Goal: Task Accomplishment & Management: Use online tool/utility

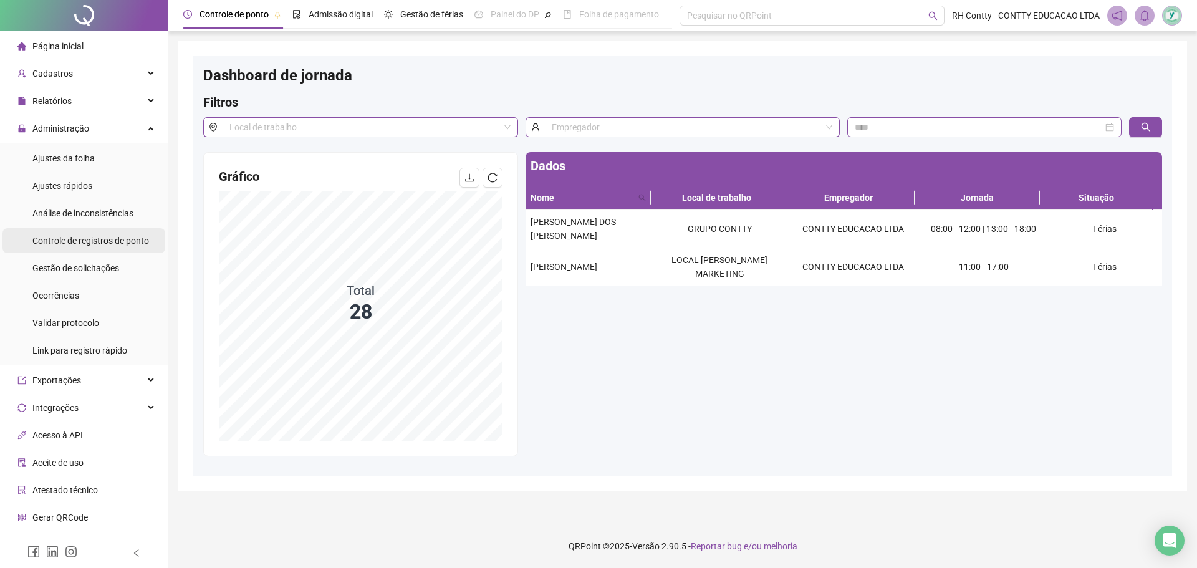
click at [108, 238] on span "Controle de registros de ponto" at bounding box center [90, 241] width 117 height 10
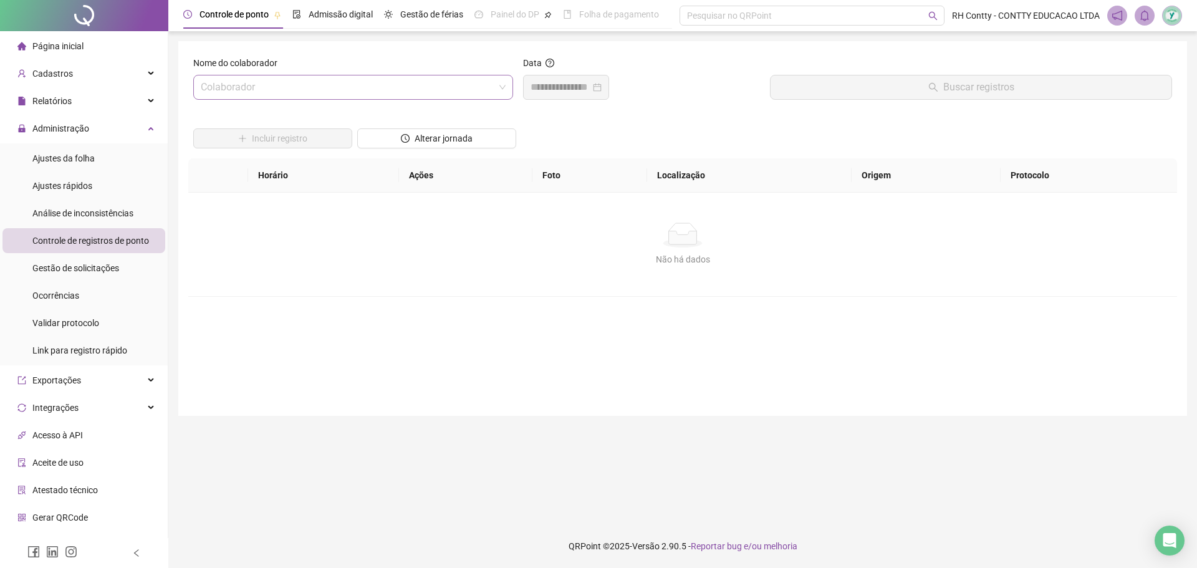
click at [412, 82] on input "search" at bounding box center [348, 87] width 294 height 24
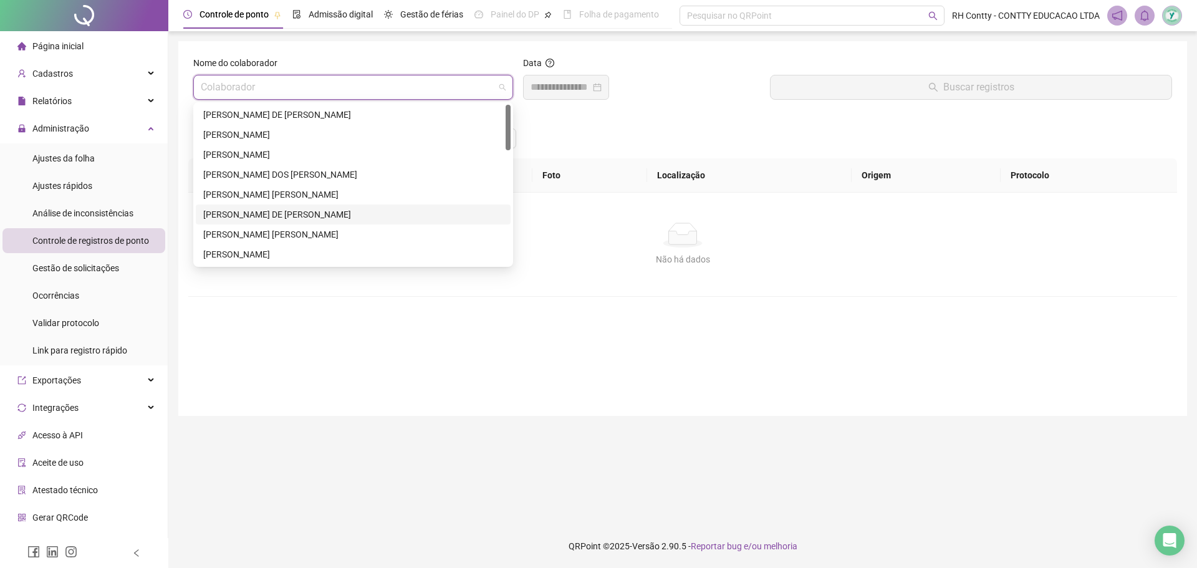
click at [270, 215] on div "[PERSON_NAME] DE [PERSON_NAME]" at bounding box center [353, 215] width 300 height 14
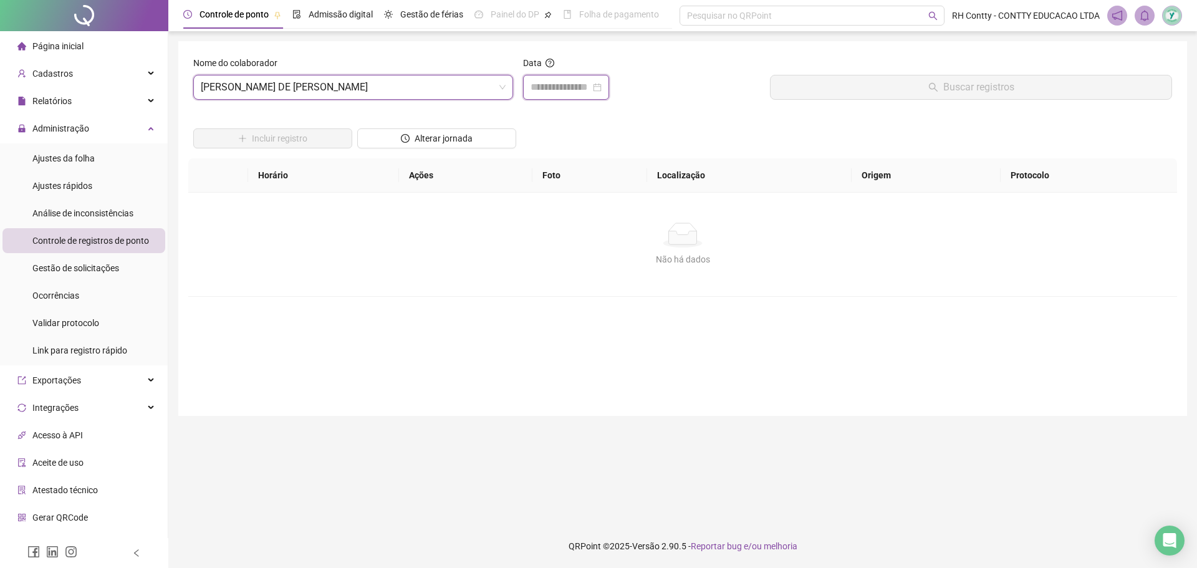
click at [580, 84] on input at bounding box center [561, 87] width 60 height 15
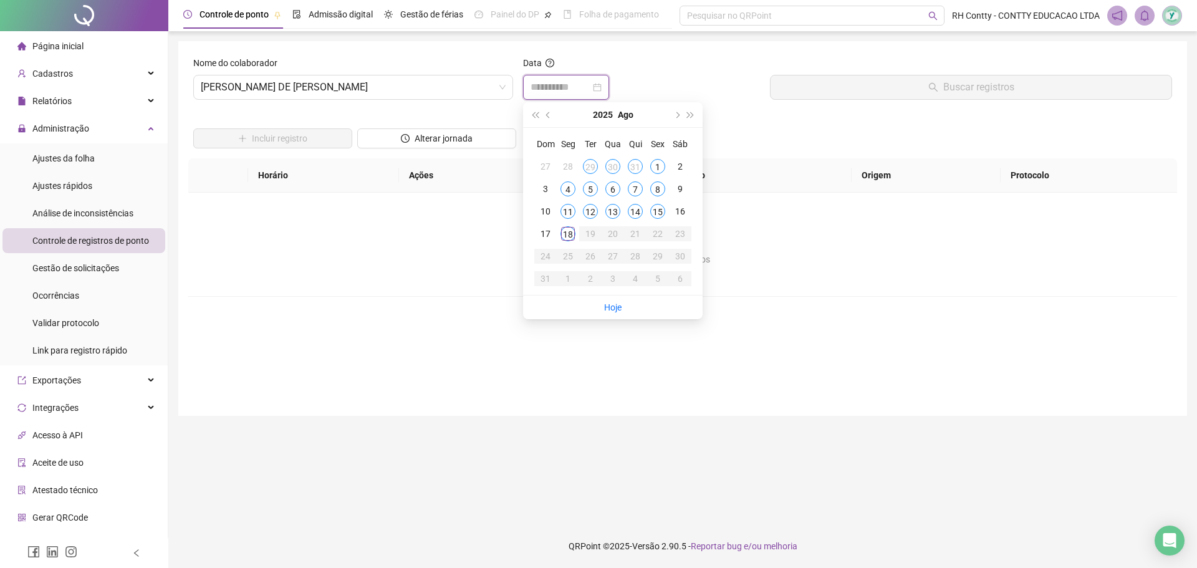
type input "**********"
click at [656, 211] on div "15" at bounding box center [657, 211] width 15 height 15
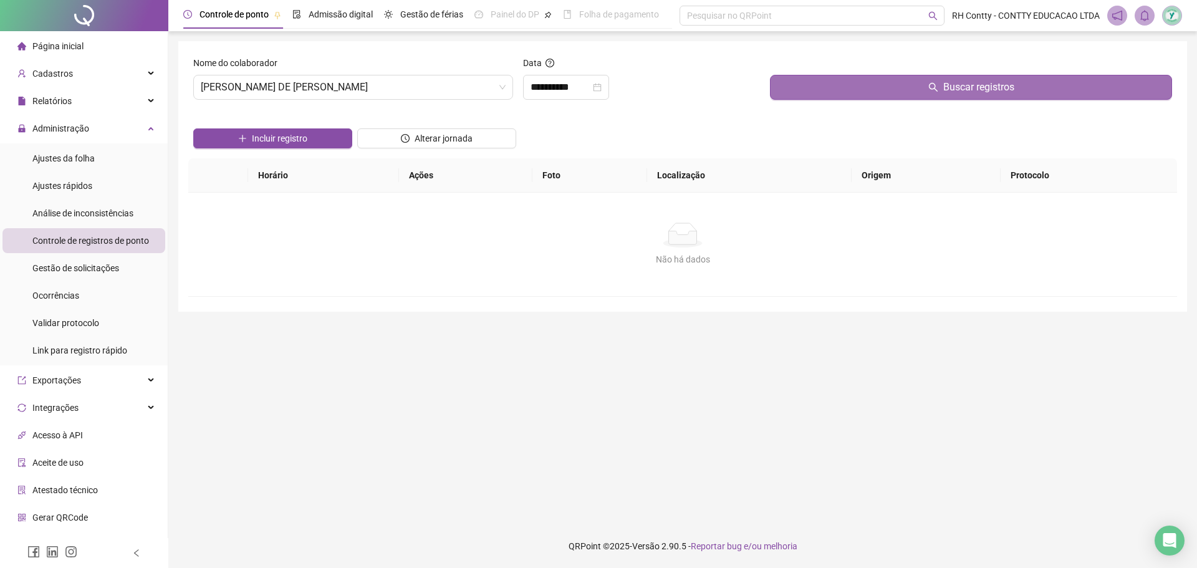
click at [809, 75] on button "Buscar registros" at bounding box center [971, 87] width 402 height 25
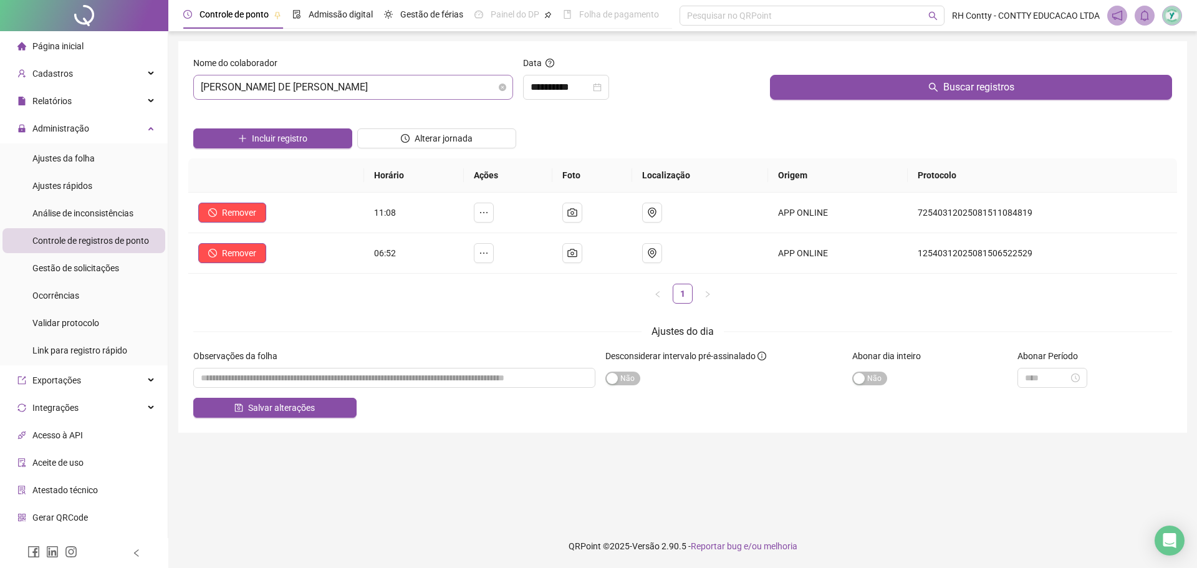
click at [355, 84] on span "[PERSON_NAME] DE [DEMOGRAPHIC_DATA]" at bounding box center [353, 87] width 305 height 24
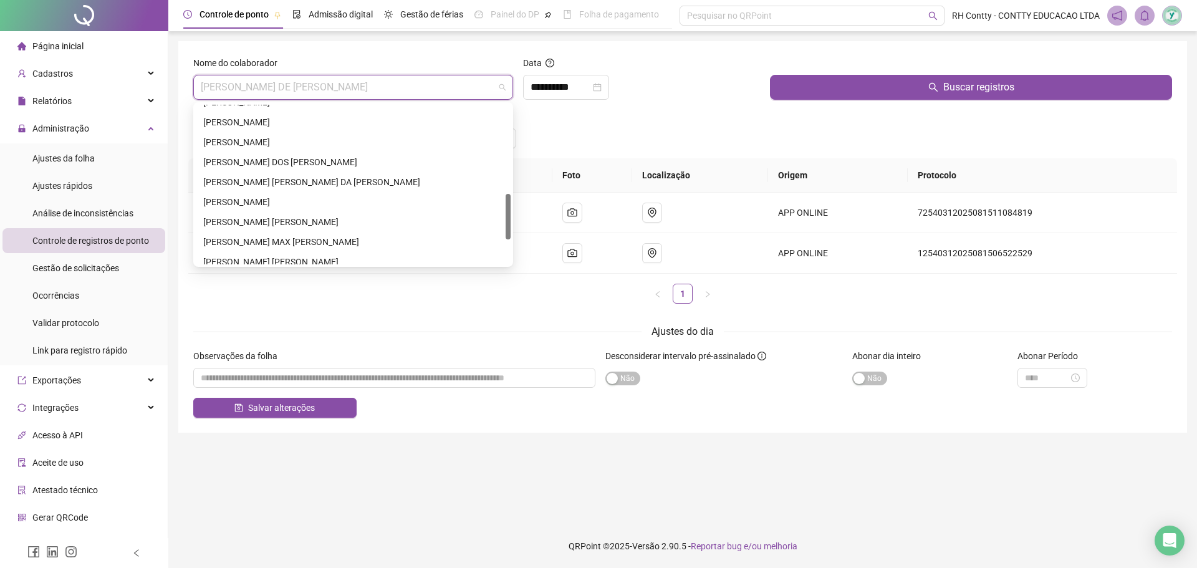
scroll to position [399, 0]
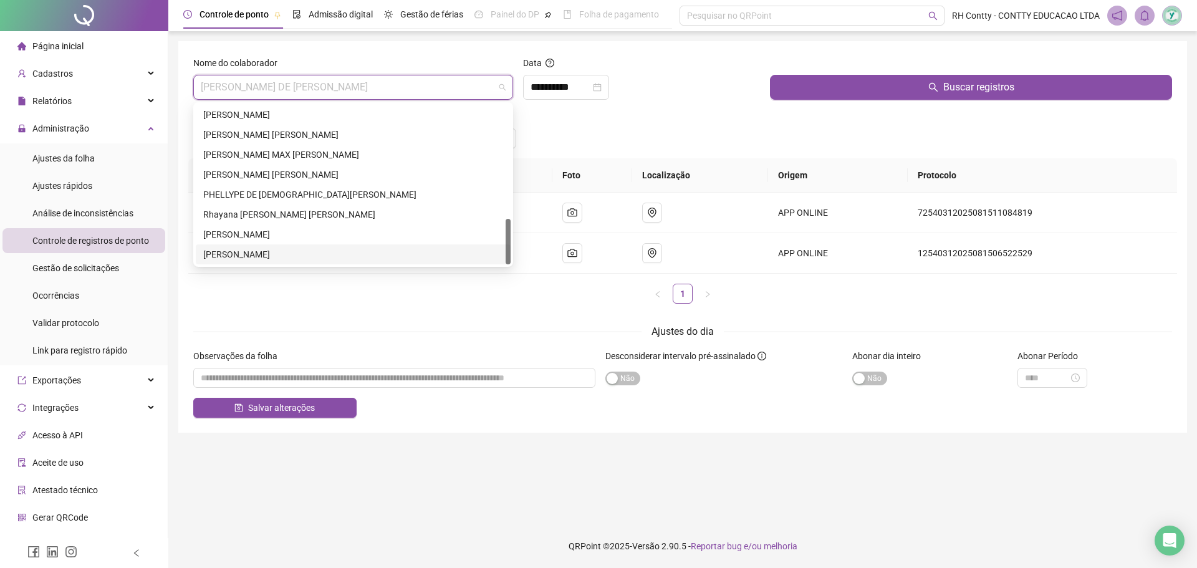
click at [278, 253] on div "[PERSON_NAME]" at bounding box center [353, 255] width 300 height 14
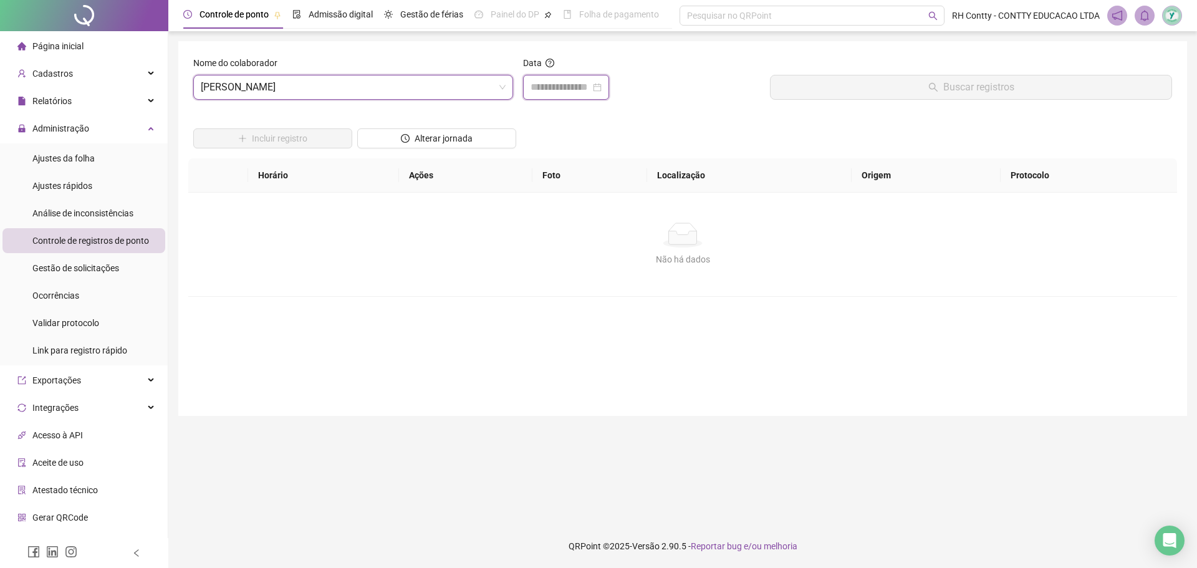
click at [573, 90] on input at bounding box center [561, 87] width 60 height 15
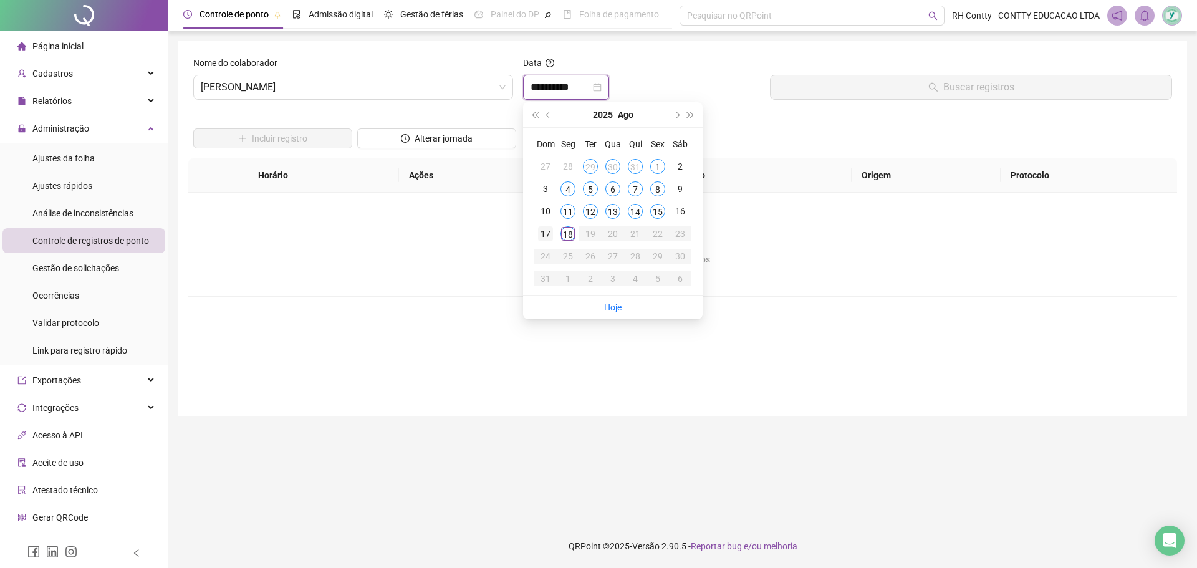
type input "**********"
click at [567, 235] on div "18" at bounding box center [568, 233] width 15 height 15
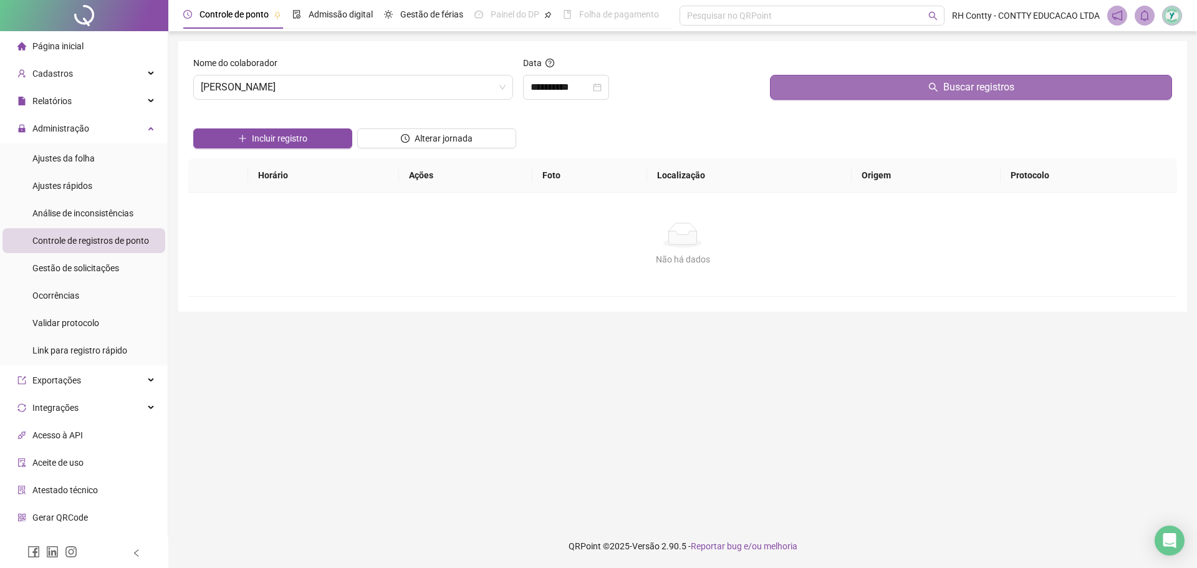
click at [852, 88] on button "Buscar registros" at bounding box center [971, 87] width 402 height 25
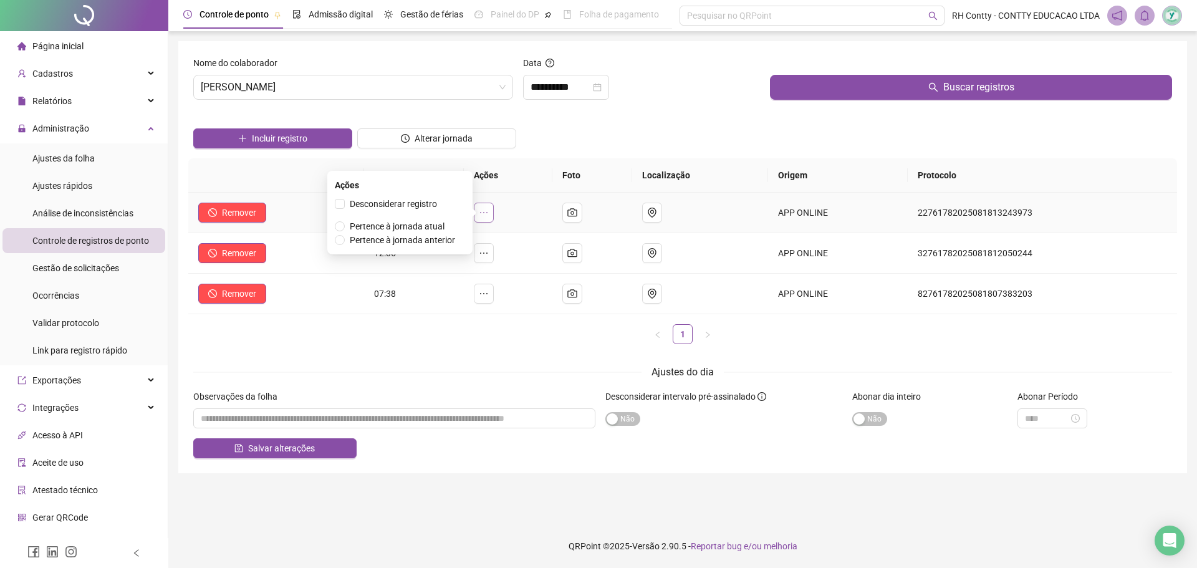
click at [489, 215] on icon "ellipsis" at bounding box center [484, 213] width 10 height 10
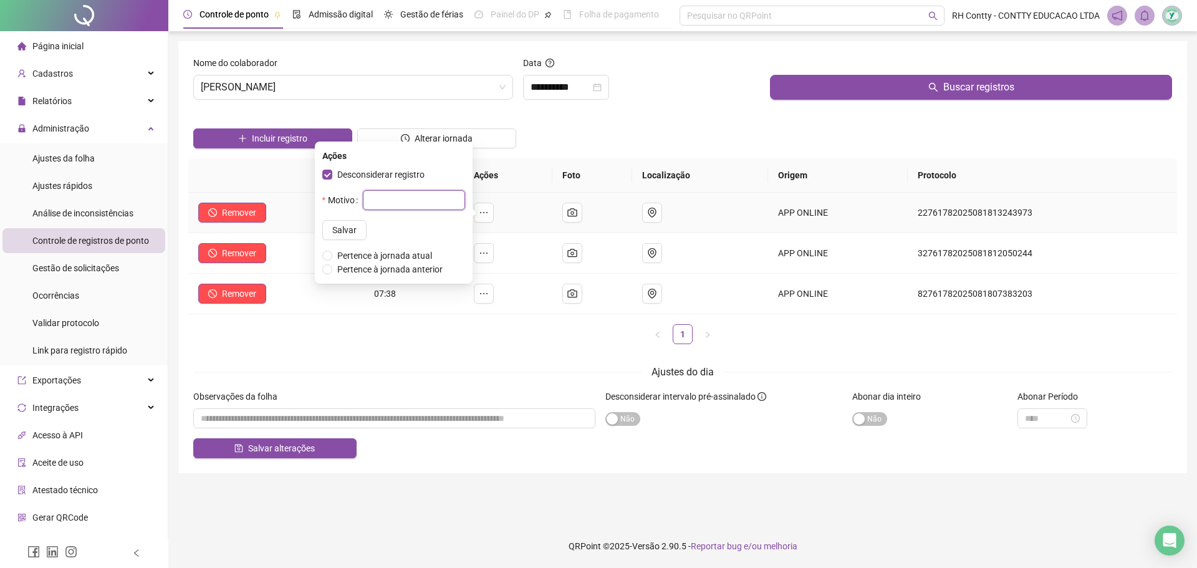
click at [384, 200] on input "text" at bounding box center [414, 200] width 102 height 20
type input "******"
click at [332, 230] on span "Salvar" at bounding box center [344, 230] width 24 height 14
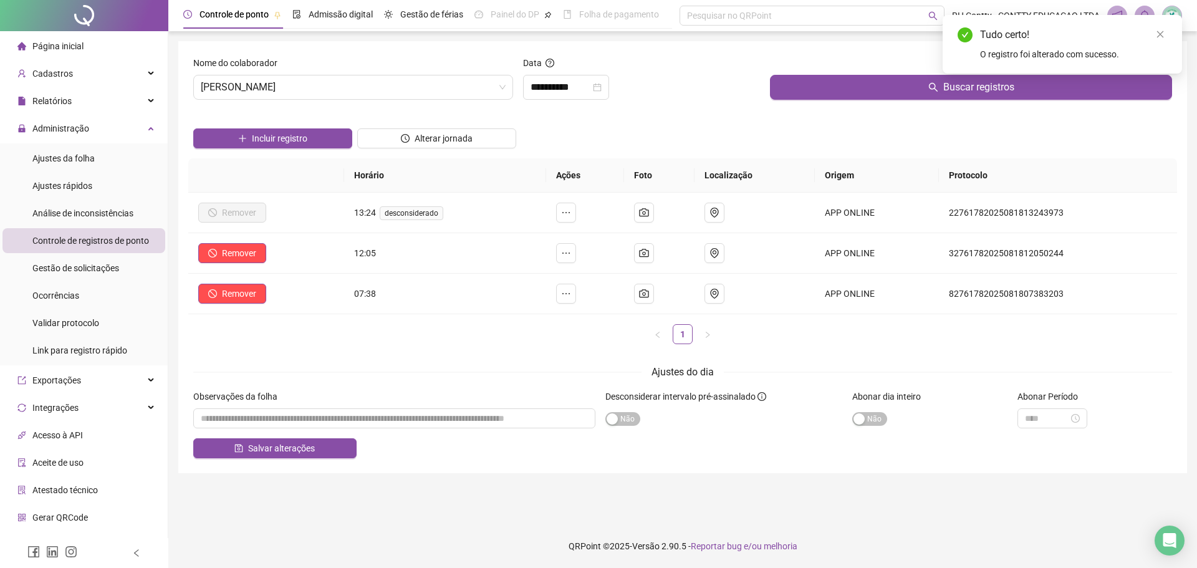
click at [84, 39] on li "Página inicial" at bounding box center [83, 46] width 163 height 25
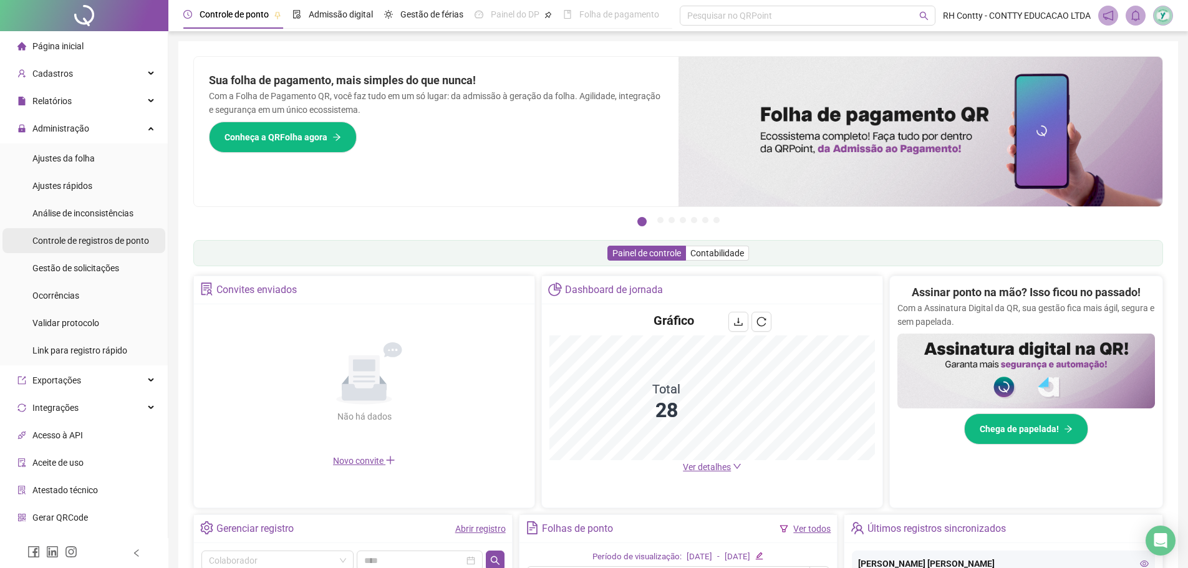
click at [125, 241] on span "Controle de registros de ponto" at bounding box center [90, 241] width 117 height 10
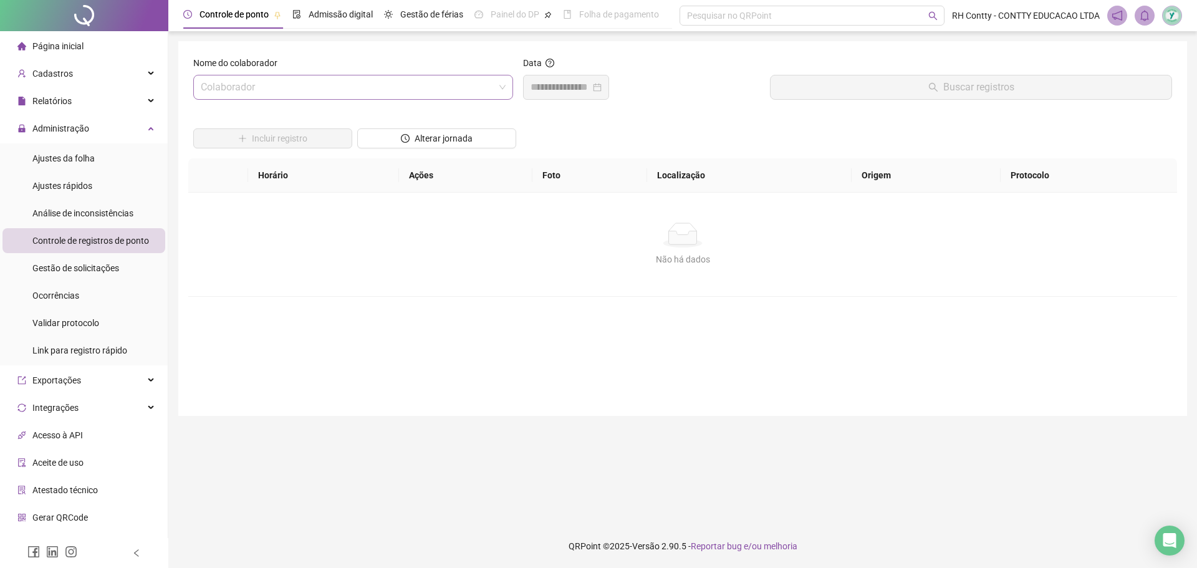
click at [397, 94] on input "search" at bounding box center [348, 87] width 294 height 24
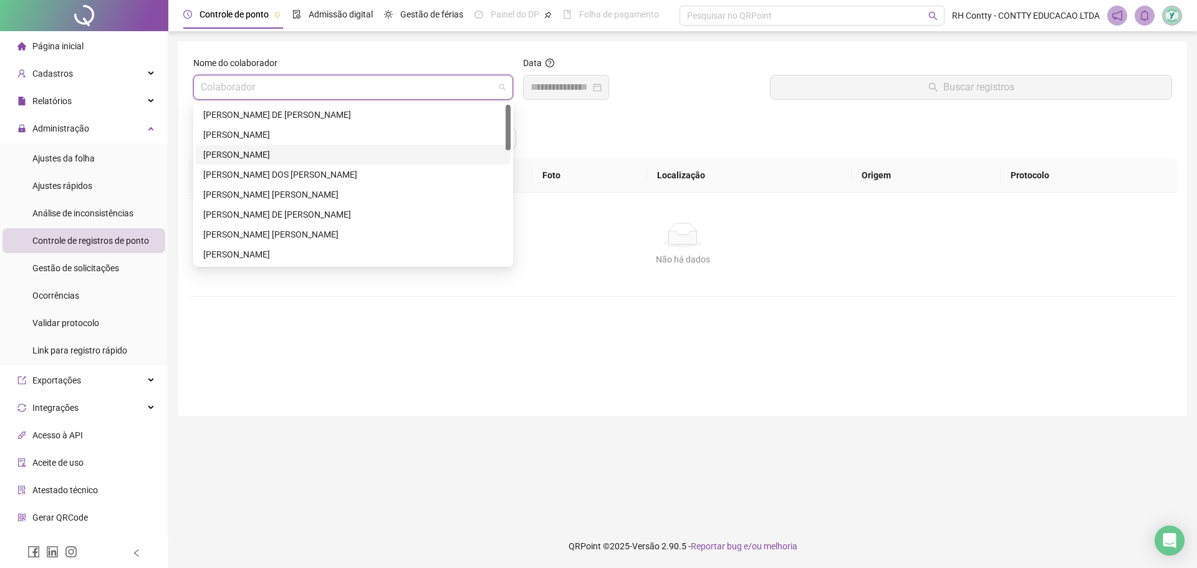
drag, startPoint x: 298, startPoint y: 154, endPoint x: 509, endPoint y: 102, distance: 217.2
click at [299, 153] on div "[PERSON_NAME]" at bounding box center [353, 155] width 300 height 14
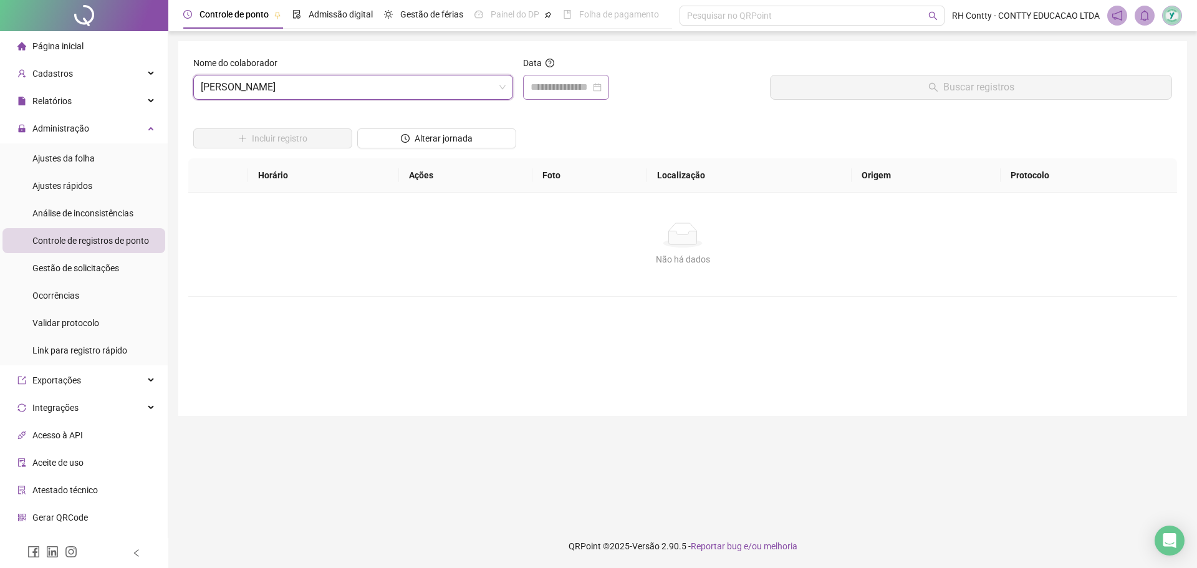
click at [585, 77] on div at bounding box center [566, 87] width 86 height 25
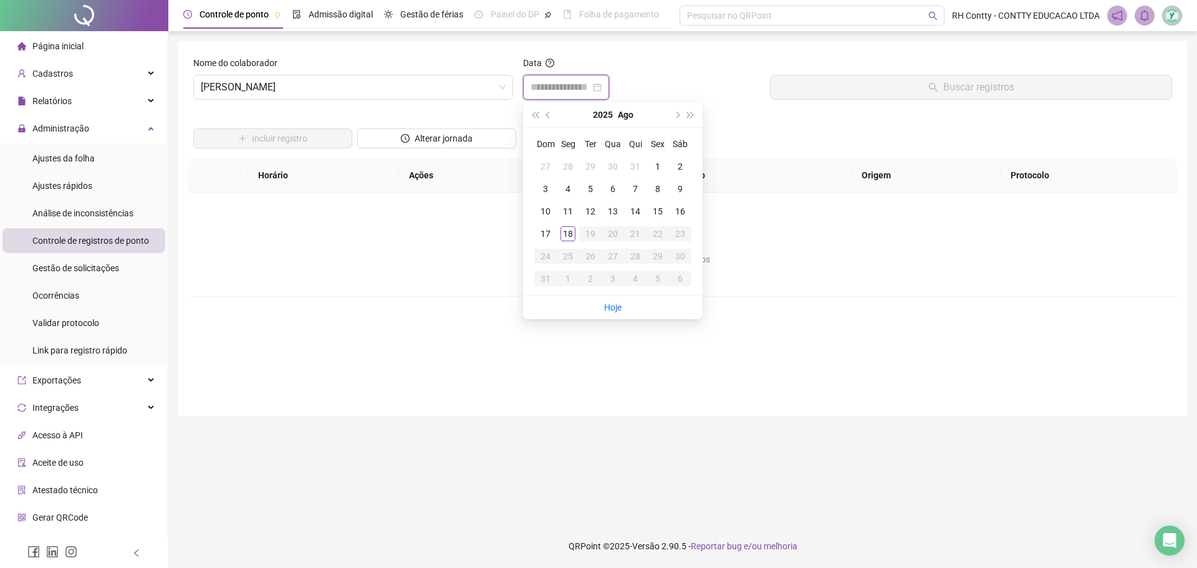
click at [589, 90] on input at bounding box center [561, 87] width 60 height 15
type input "**********"
drag, startPoint x: 563, startPoint y: 232, endPoint x: 588, endPoint y: 223, distance: 26.4
click at [564, 232] on div "18" at bounding box center [568, 233] width 15 height 15
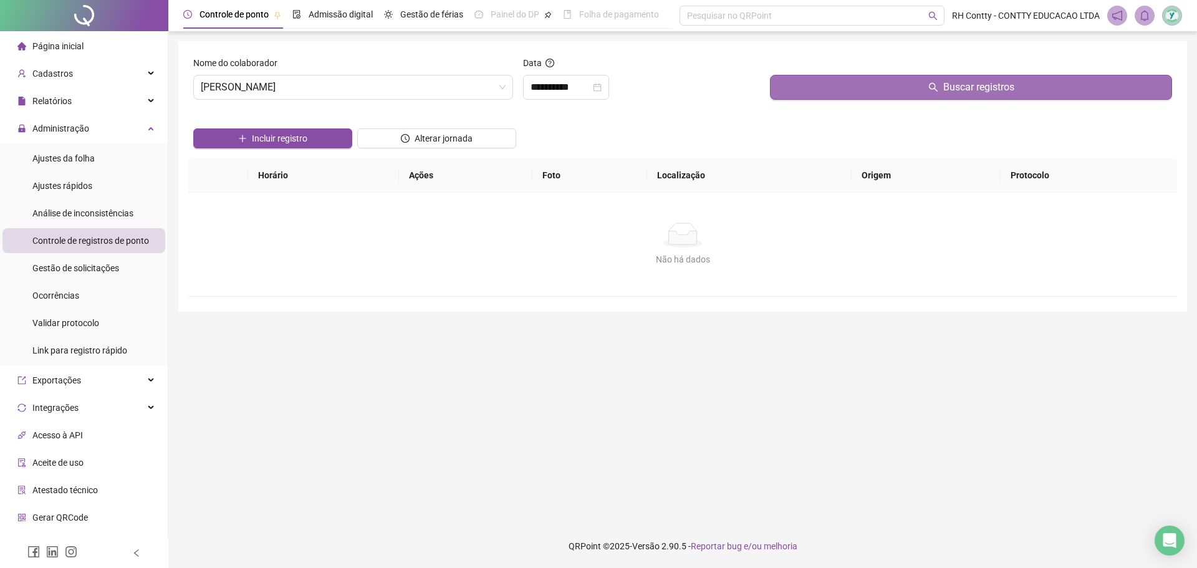
drag, startPoint x: 754, startPoint y: 92, endPoint x: 782, endPoint y: 91, distance: 28.1
click at [764, 91] on div "**********" at bounding box center [642, 83] width 248 height 54
click at [798, 91] on button "Buscar registros" at bounding box center [971, 87] width 402 height 25
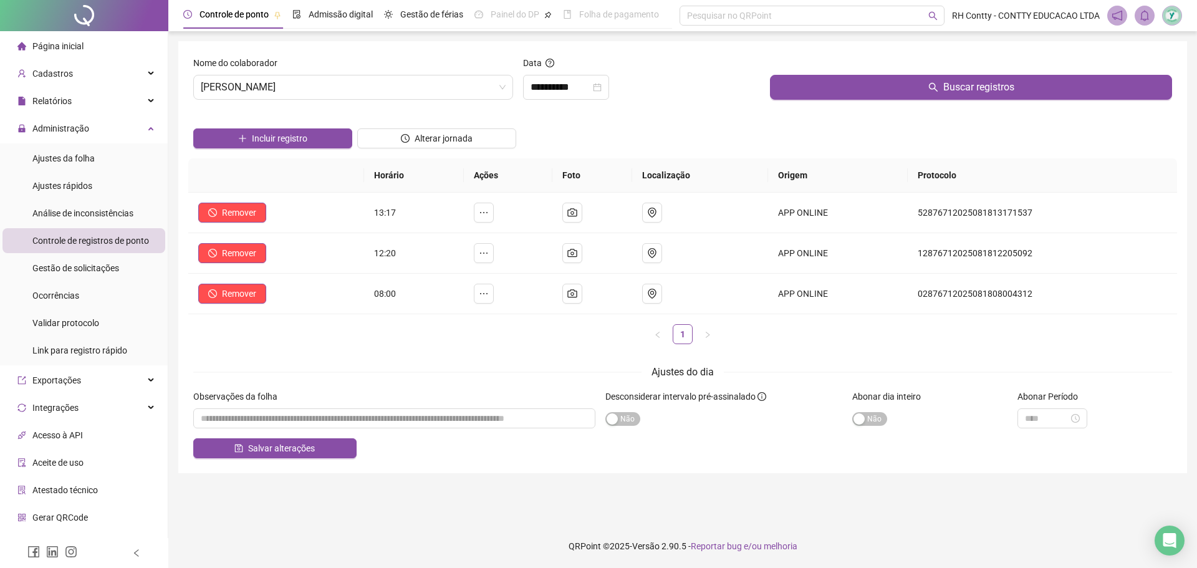
click at [475, 354] on div "Horário Ações Foto Localização Origem Protocolo Remover 13:17 APP ONLINE 528767…" at bounding box center [682, 256] width 989 height 196
click at [391, 198] on input "text" at bounding box center [414, 200] width 102 height 20
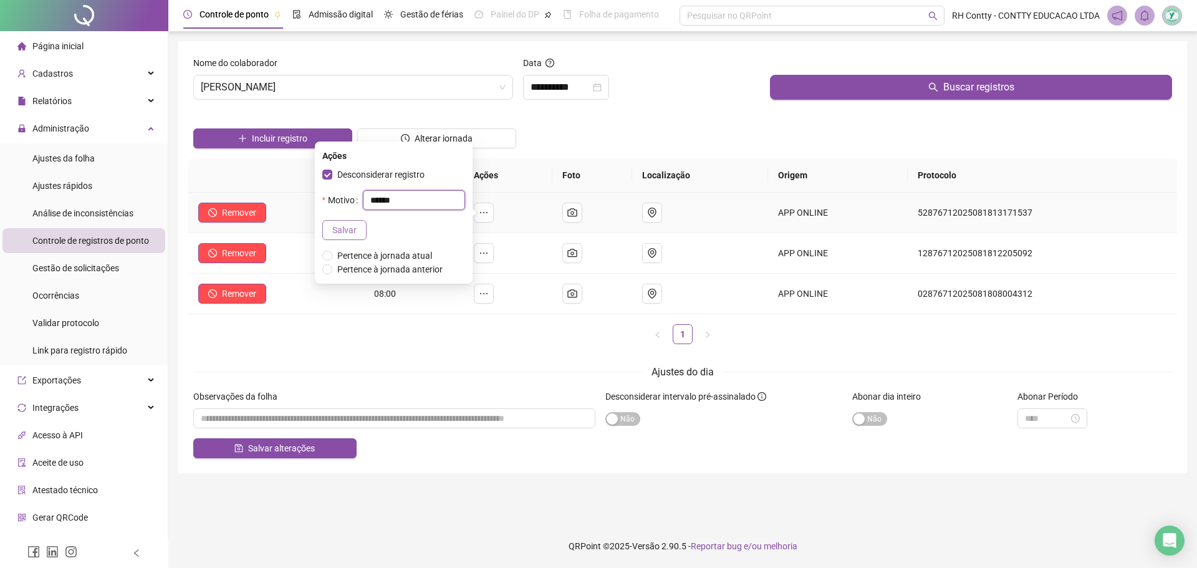
type input "******"
click at [337, 230] on span "Salvar" at bounding box center [344, 230] width 24 height 14
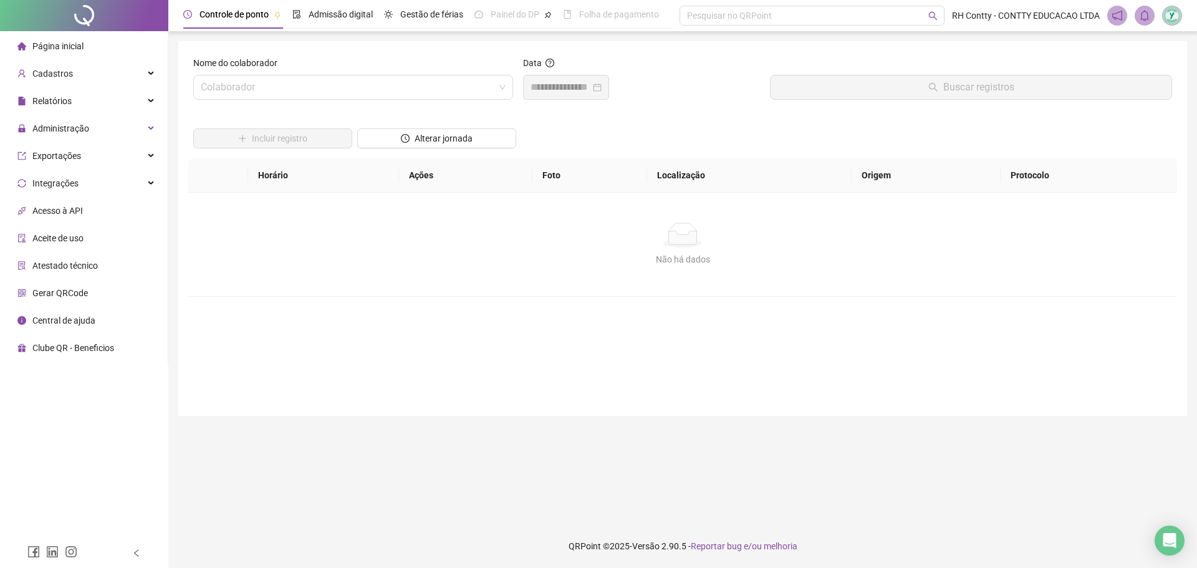
click at [430, 69] on div "Nome do colaborador" at bounding box center [353, 65] width 320 height 19
click at [431, 77] on input "search" at bounding box center [348, 87] width 294 height 24
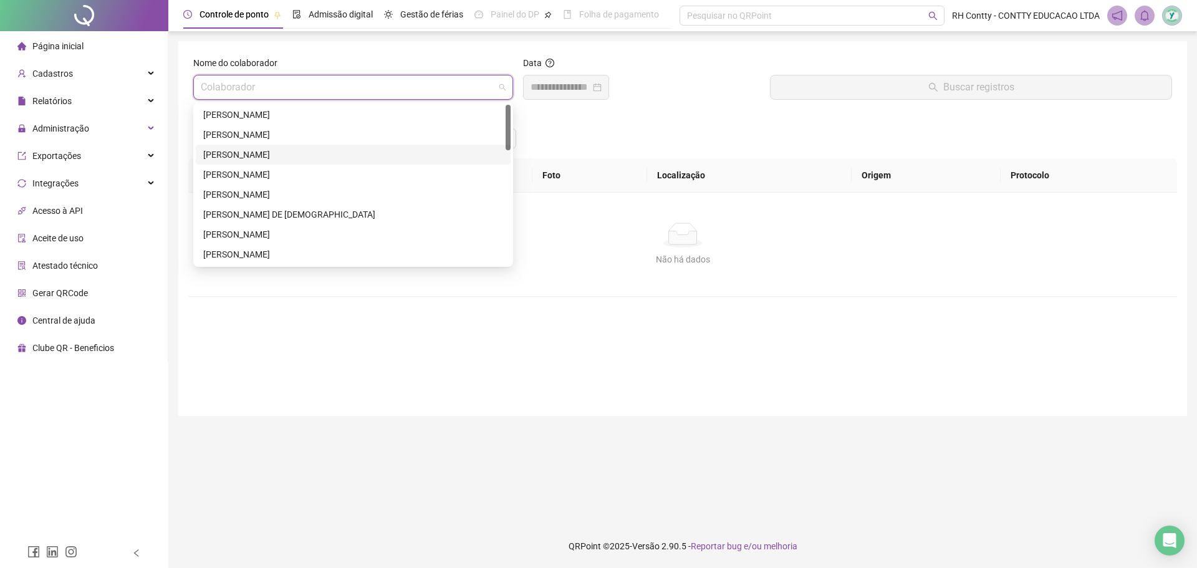
click at [268, 149] on div "[PERSON_NAME]" at bounding box center [353, 155] width 300 height 14
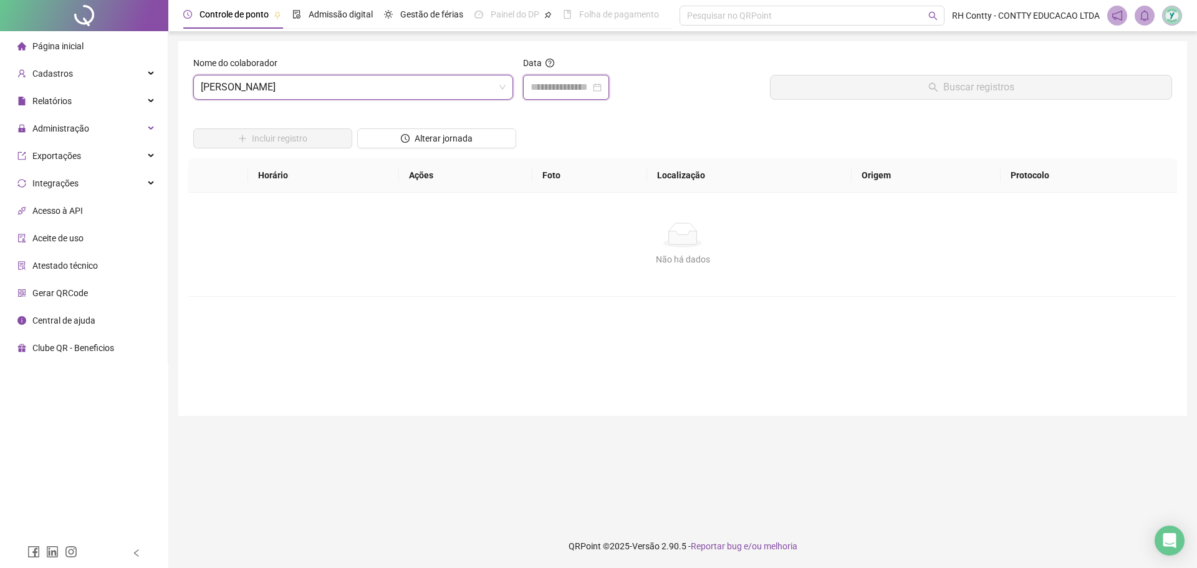
drag, startPoint x: 564, startPoint y: 89, endPoint x: 588, endPoint y: 109, distance: 31.1
click at [564, 90] on input at bounding box center [561, 87] width 60 height 15
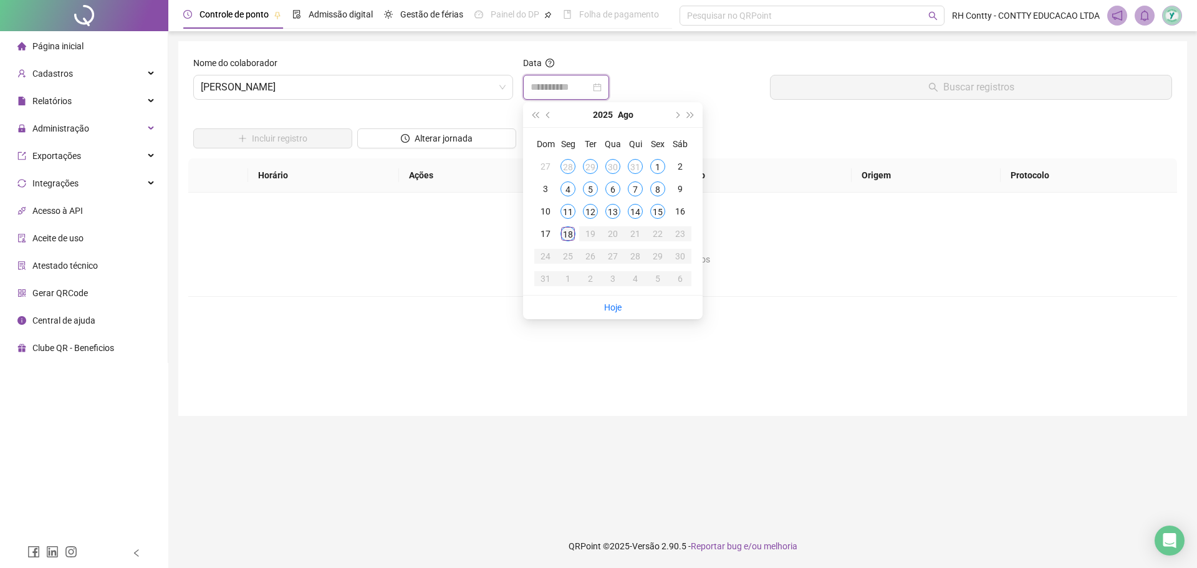
type input "**********"
click at [567, 230] on div "18" at bounding box center [568, 233] width 15 height 15
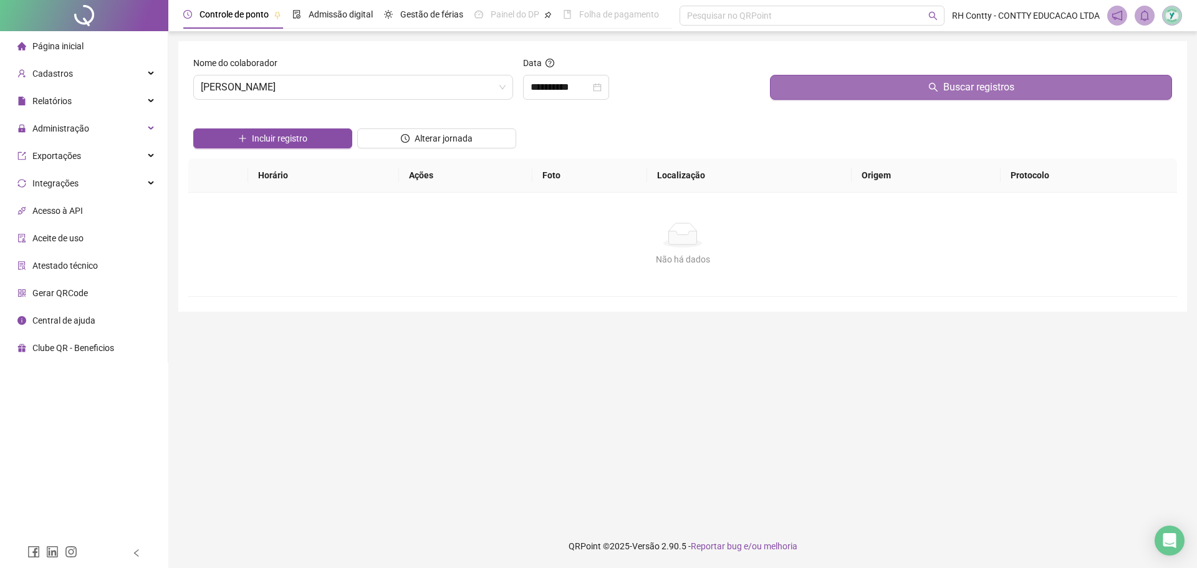
click at [816, 86] on button "Buscar registros" at bounding box center [971, 87] width 402 height 25
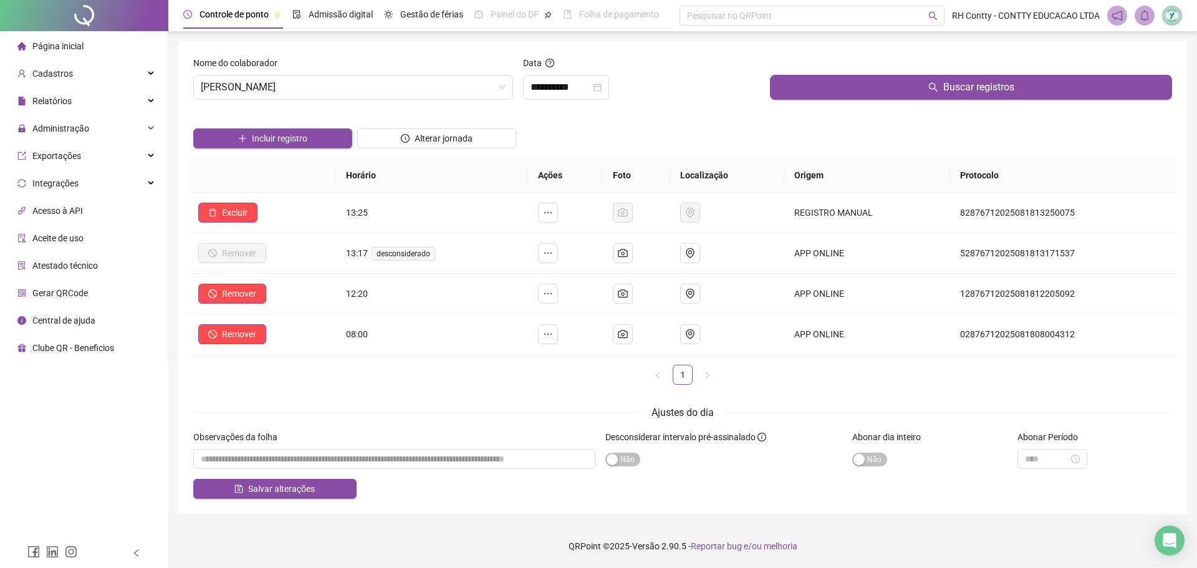
click at [69, 49] on span "Página inicial" at bounding box center [57, 46] width 51 height 10
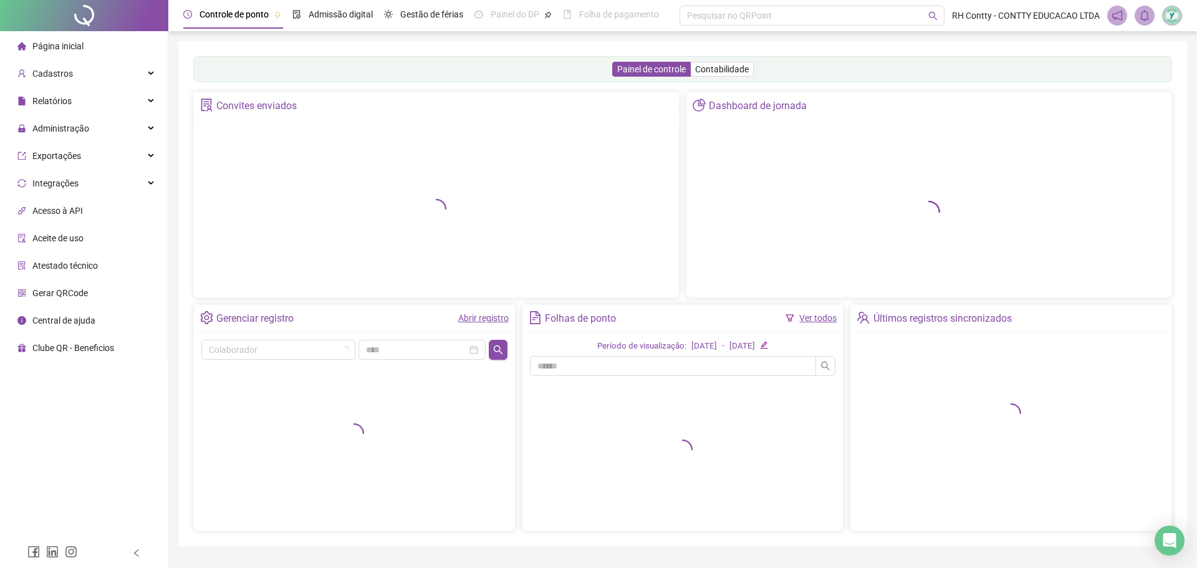
click at [69, 49] on span "Página inicial" at bounding box center [57, 46] width 51 height 10
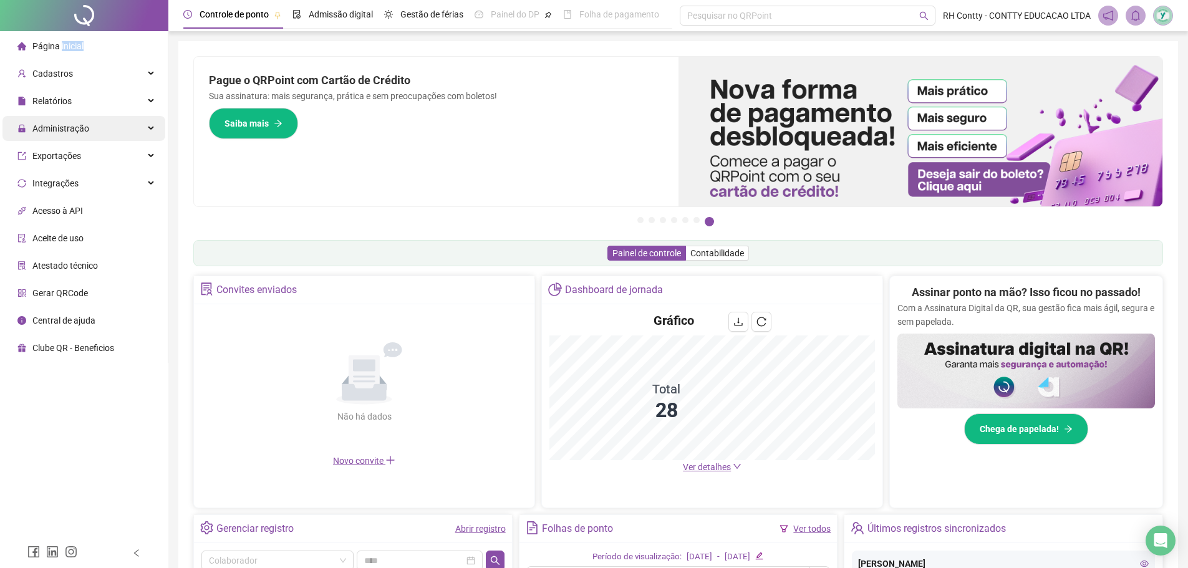
click at [85, 127] on span "Administração" at bounding box center [60, 128] width 57 height 10
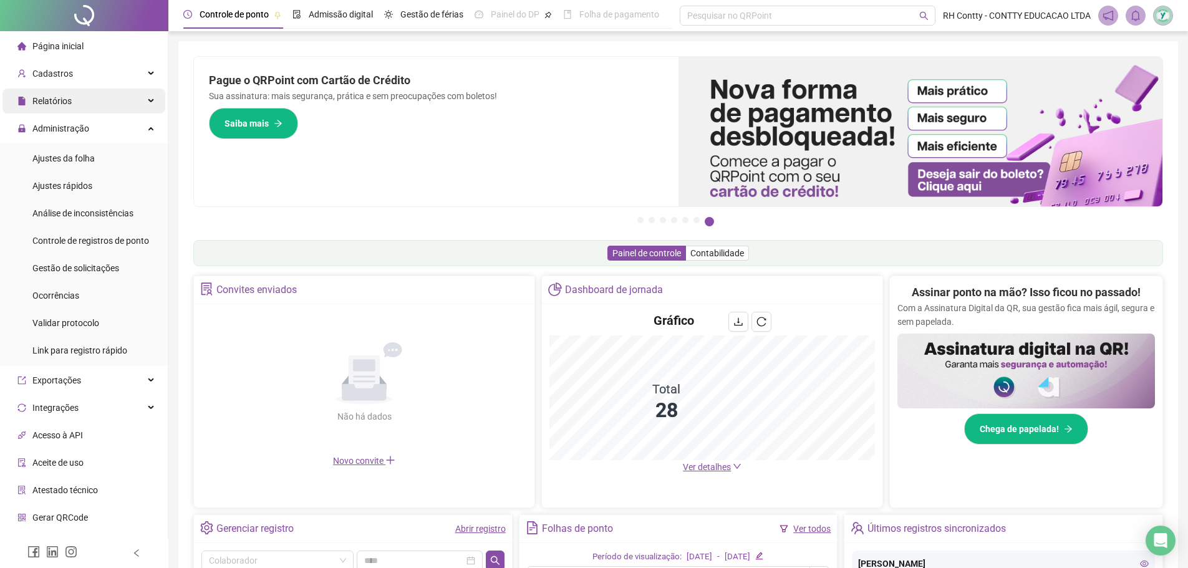
click at [95, 95] on div "Relatórios" at bounding box center [83, 101] width 163 height 25
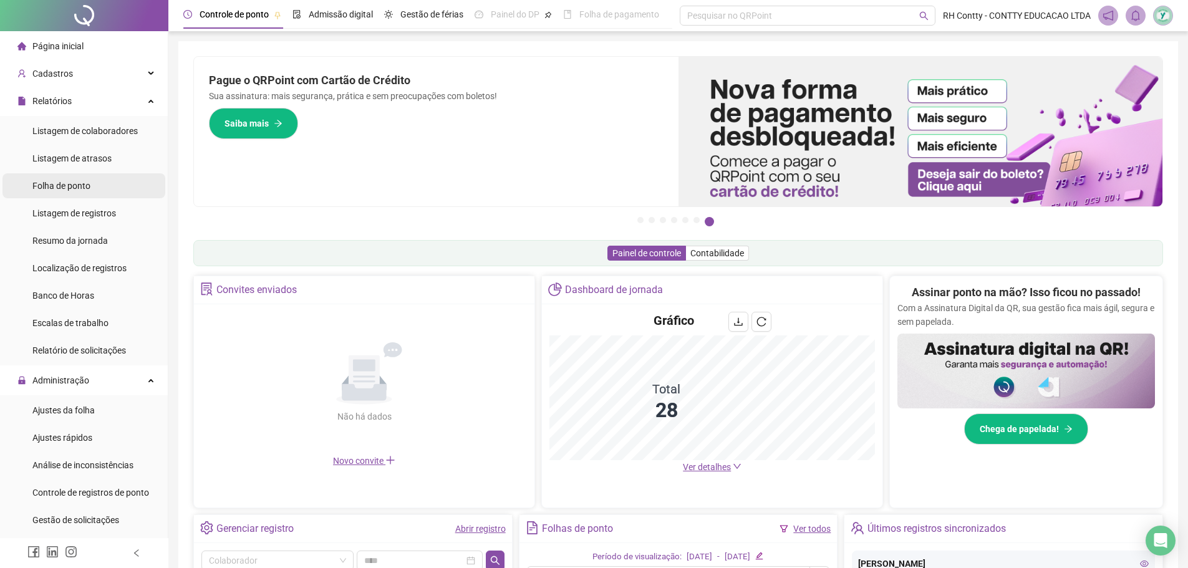
click at [80, 181] on span "Folha de ponto" at bounding box center [61, 186] width 58 height 10
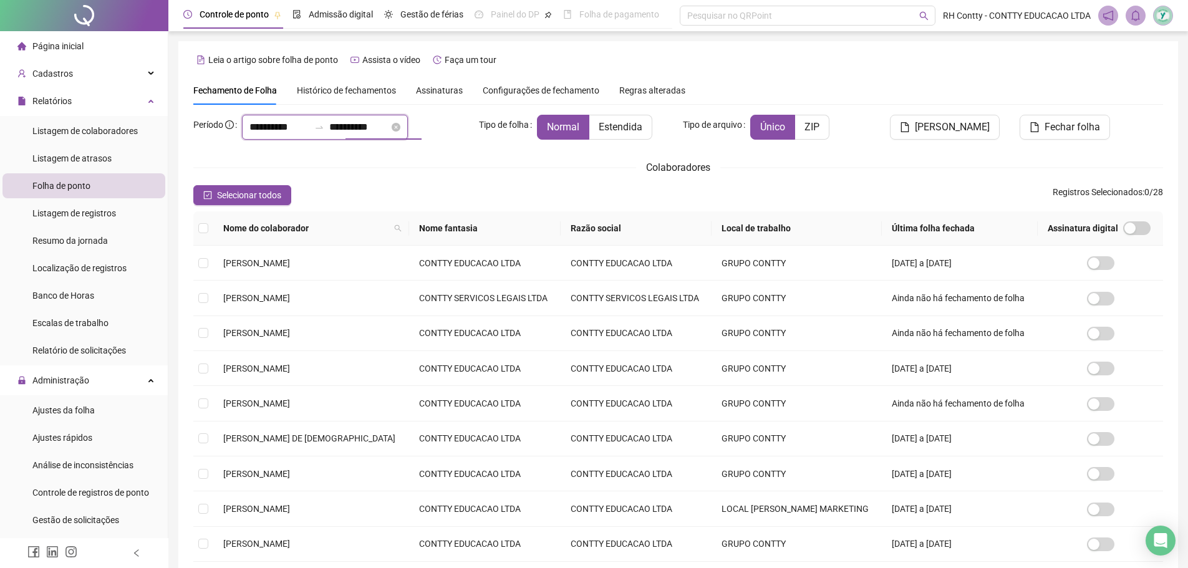
click at [389, 123] on input "**********" at bounding box center [359, 127] width 60 height 15
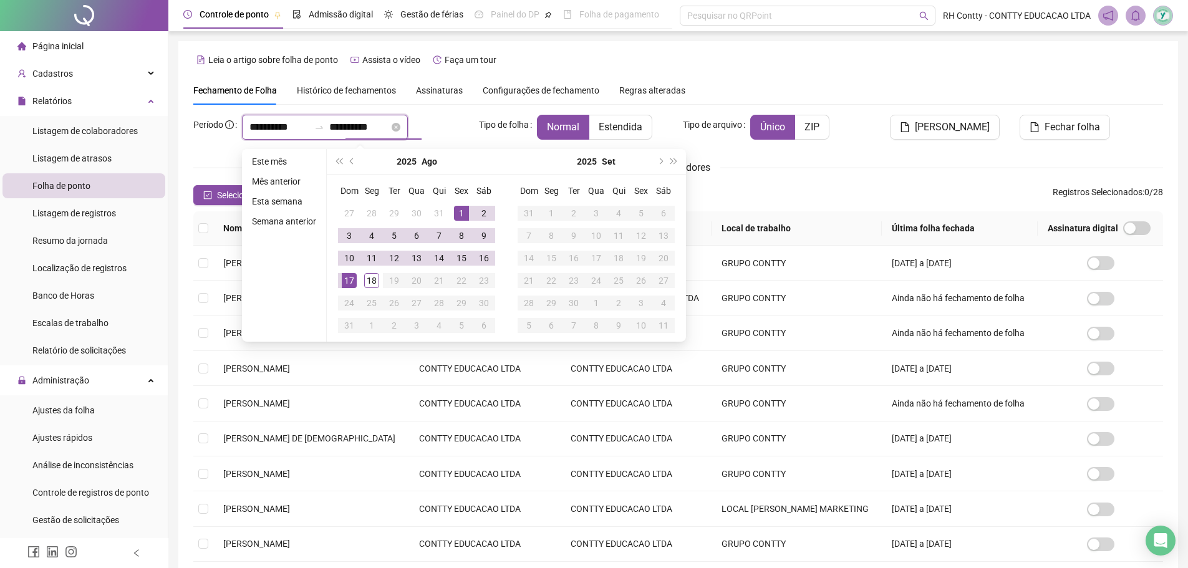
click at [389, 123] on input "**********" at bounding box center [359, 127] width 60 height 15
type input "**********"
click at [474, 137] on div "Tipo de folha Normal Estendida" at bounding box center [576, 132] width 204 height 35
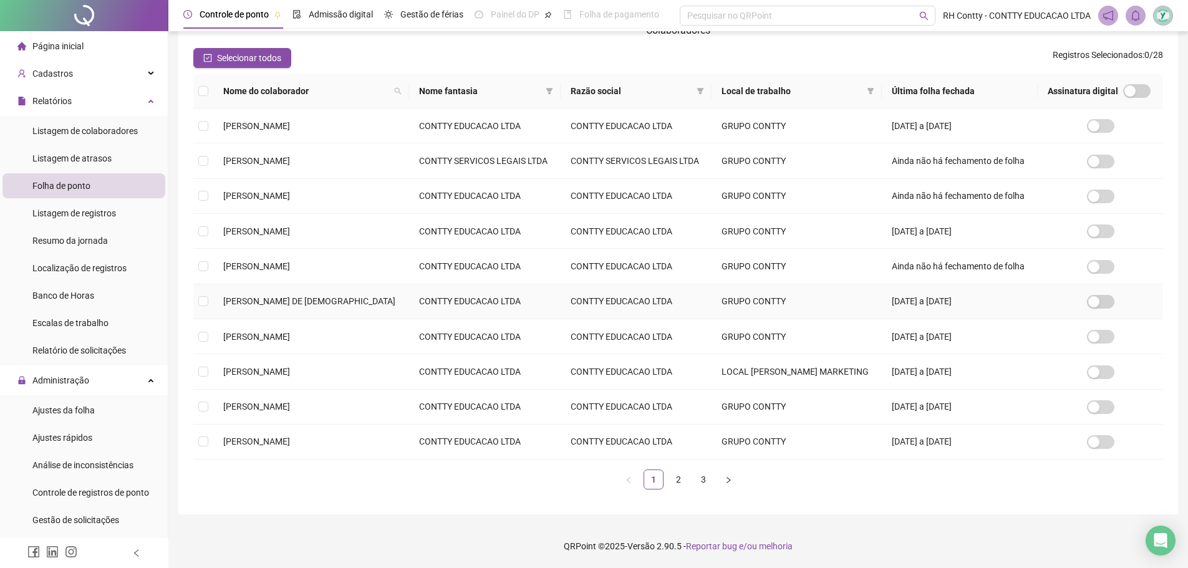
scroll to position [138, 0]
click at [677, 484] on link "2" at bounding box center [678, 479] width 19 height 19
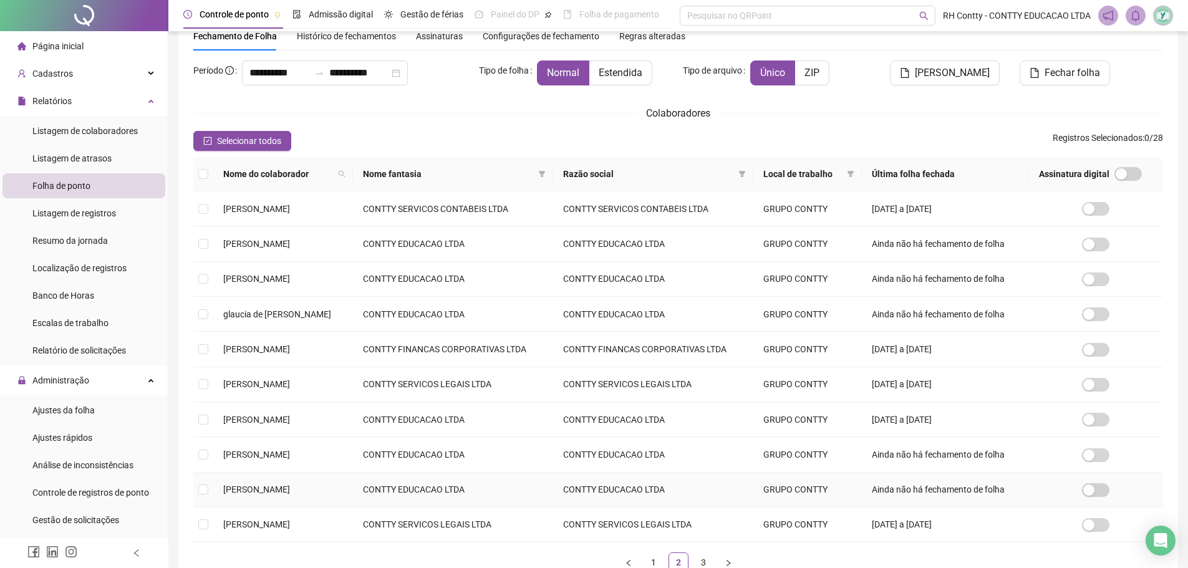
scroll to position [125, 0]
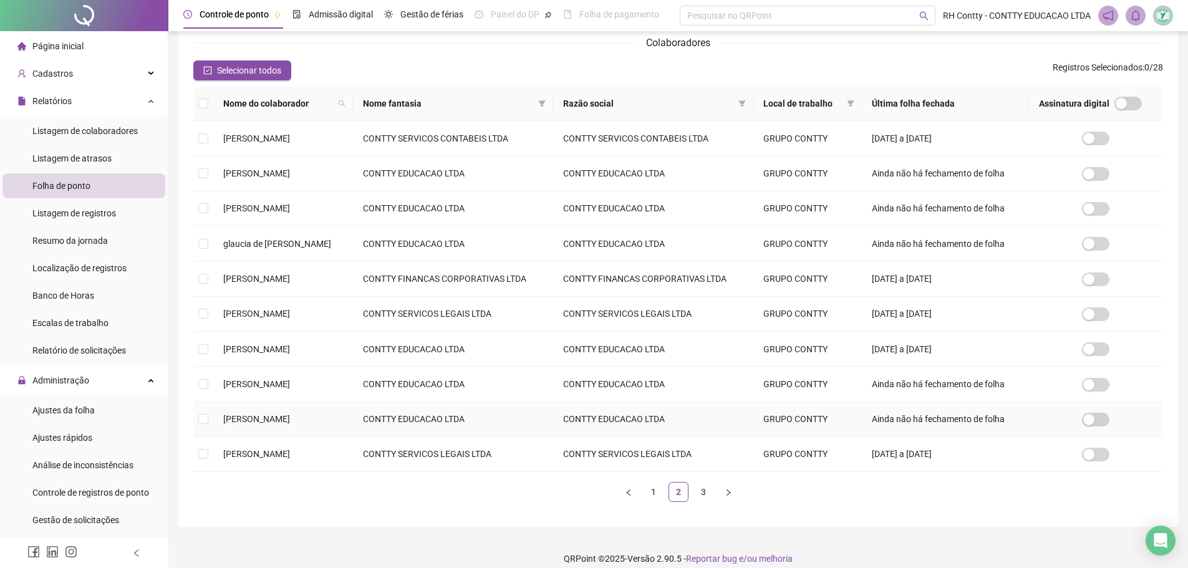
click at [435, 413] on td "CONTTY EDUCACAO LTDA" at bounding box center [453, 419] width 200 height 35
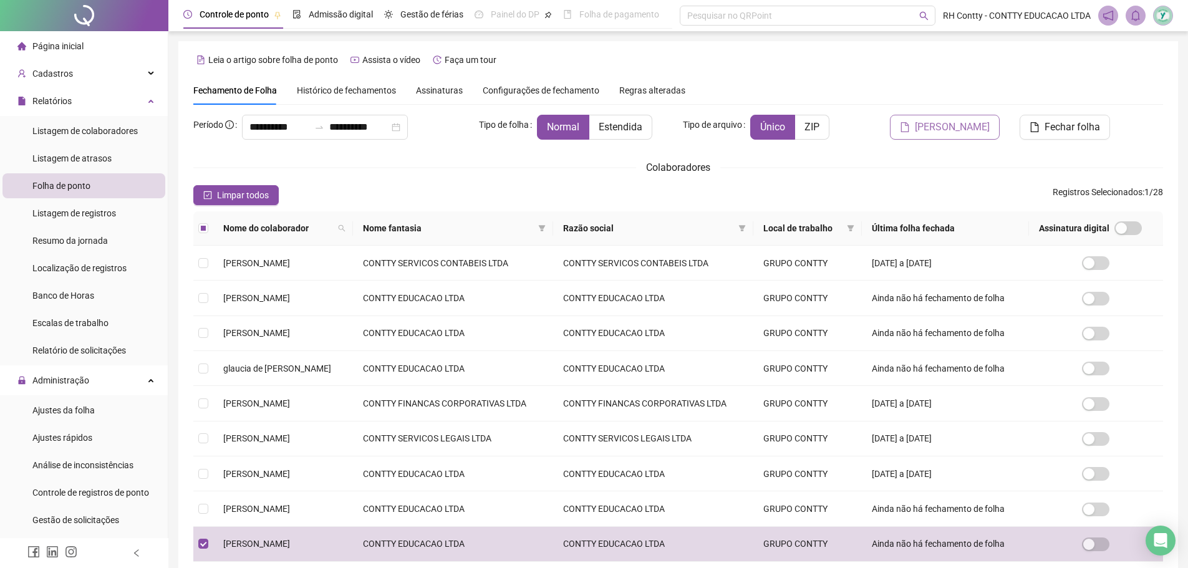
click at [955, 133] on span "[PERSON_NAME]" at bounding box center [952, 127] width 75 height 15
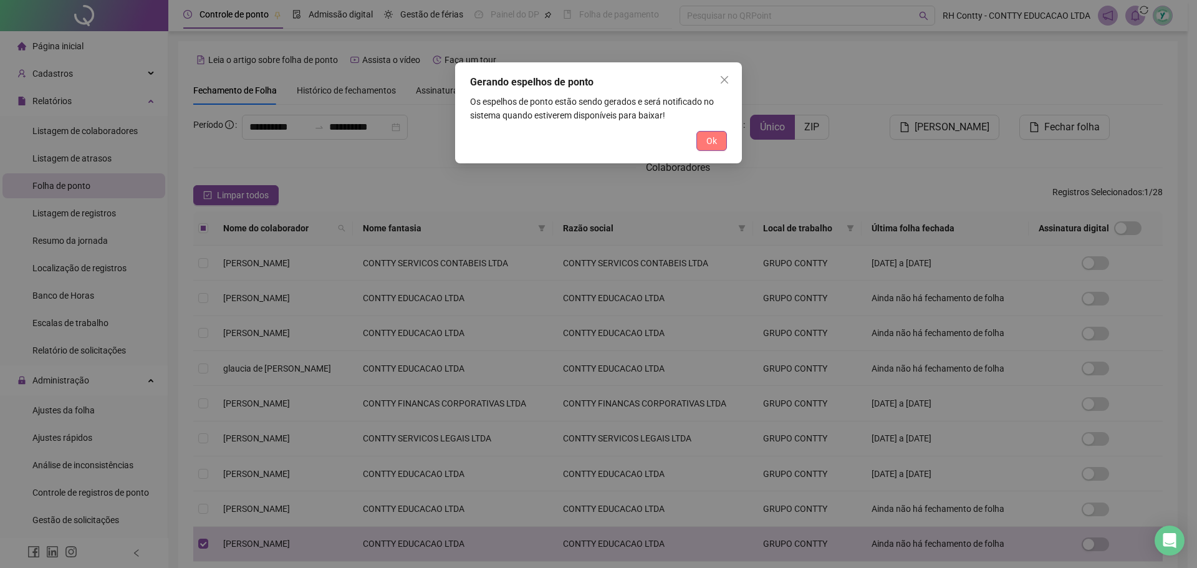
click at [713, 138] on span "Ok" at bounding box center [712, 141] width 11 height 14
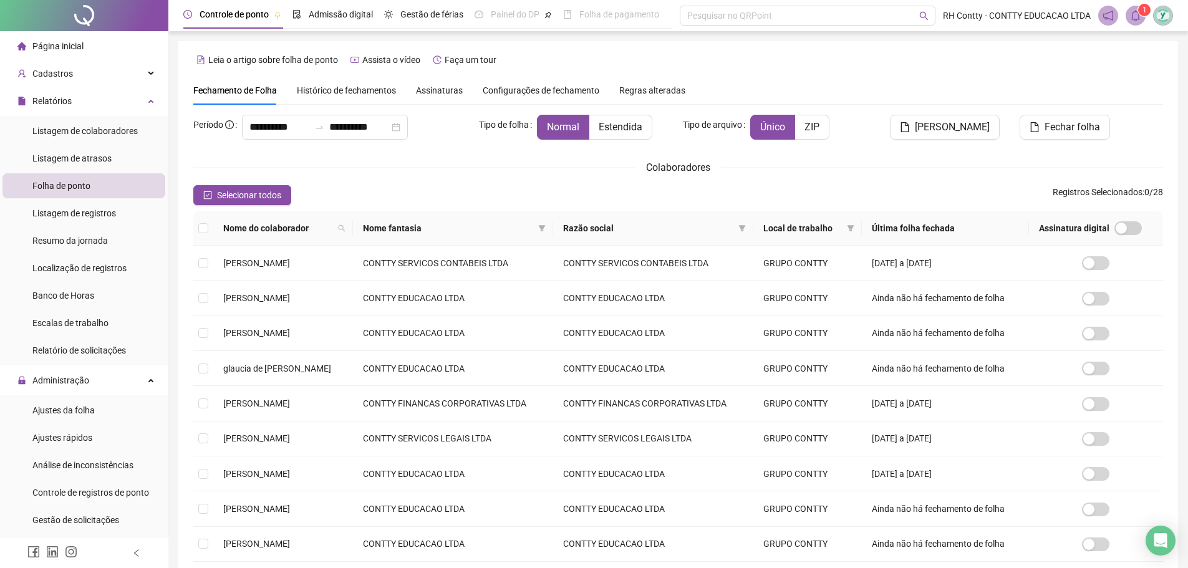
click at [1138, 19] on icon "bell" at bounding box center [1135, 15] width 11 height 11
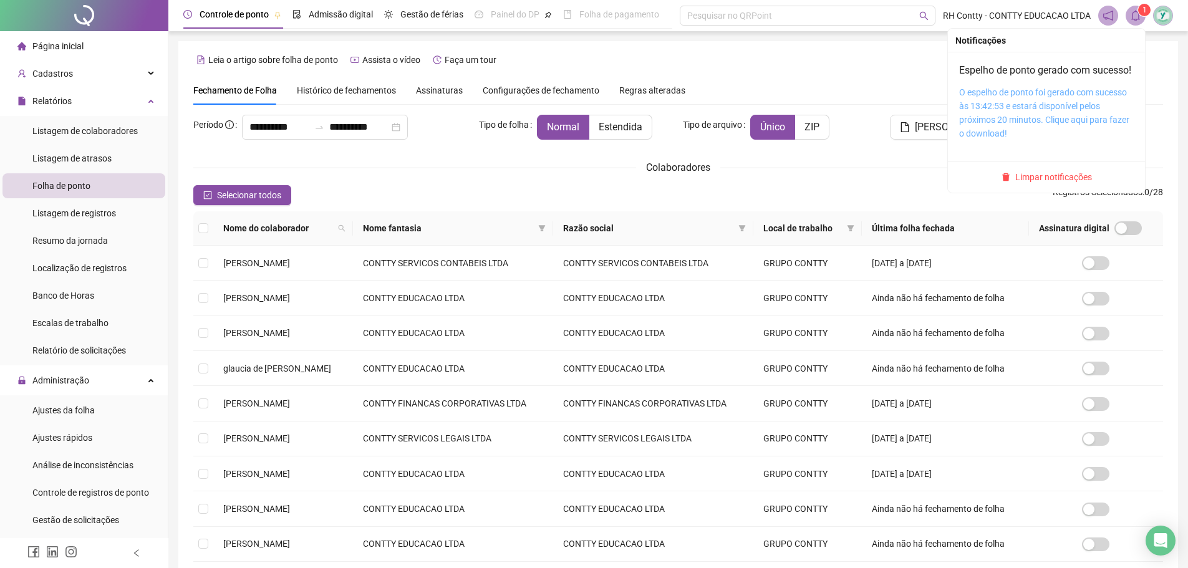
click at [1093, 105] on link "O espelho de ponto foi gerado com sucesso às 13:42:53 e estará disponível pelos…" at bounding box center [1044, 112] width 170 height 51
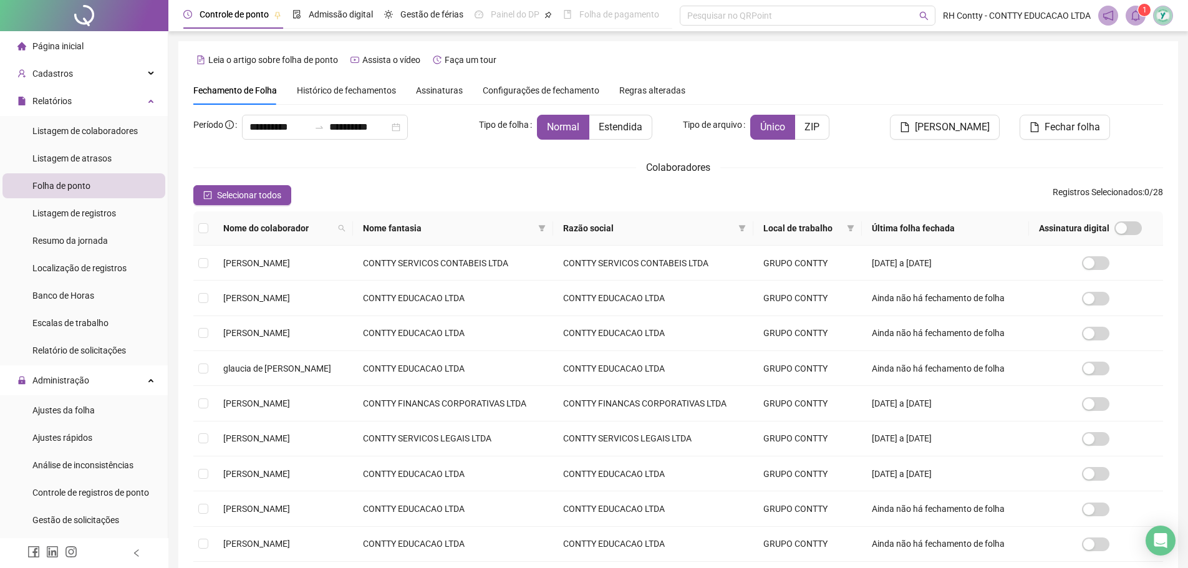
click at [119, 41] on li "Página inicial" at bounding box center [83, 46] width 163 height 25
